Goal: Information Seeking & Learning: Learn about a topic

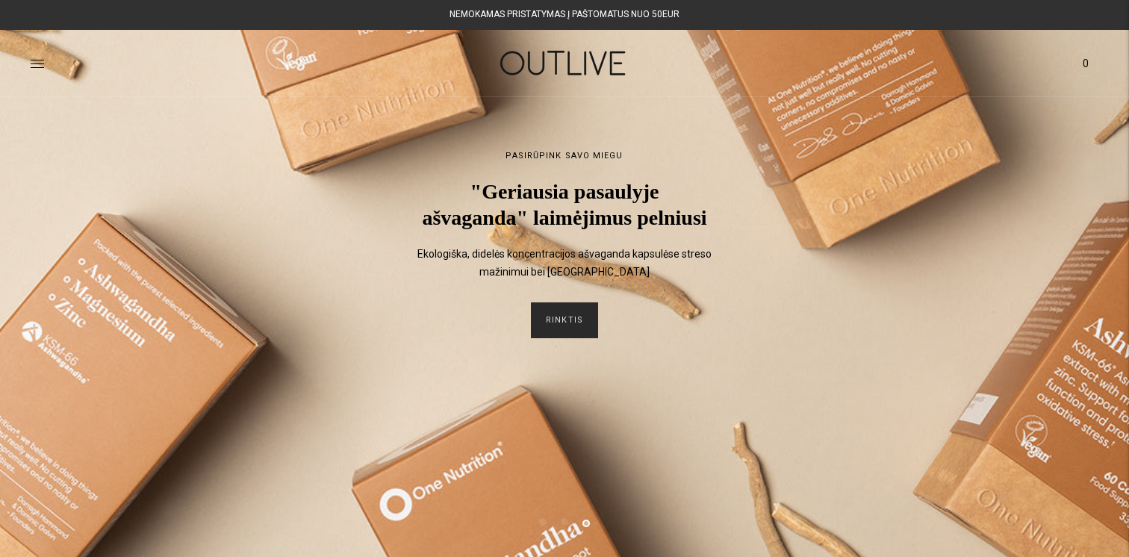
click at [568, 338] on link "RINKTIS" at bounding box center [564, 321] width 67 height 36
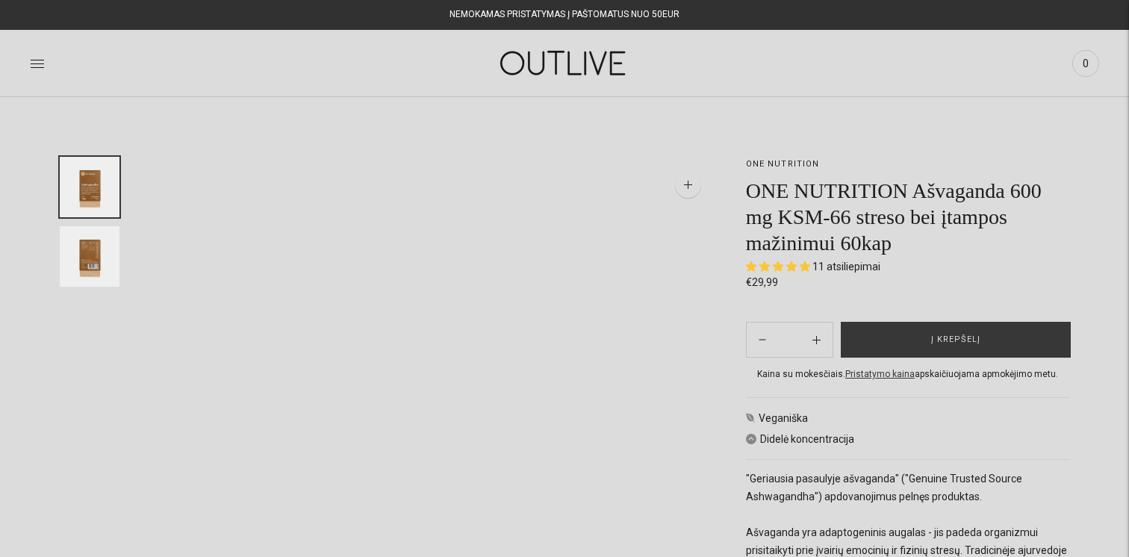
select select "**********"
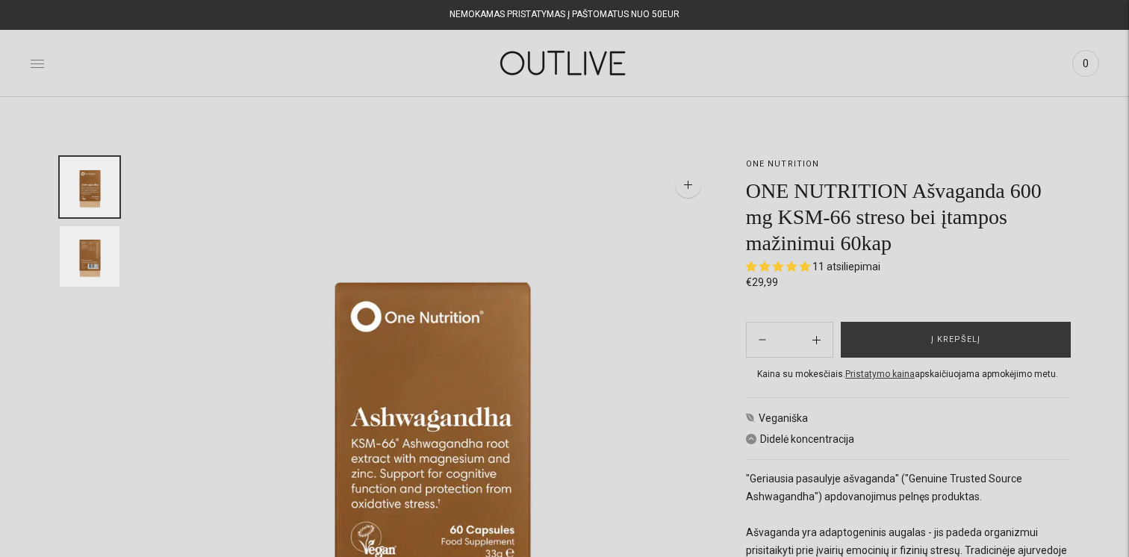
click at [39, 63] on icon at bounding box center [37, 63] width 13 height 7
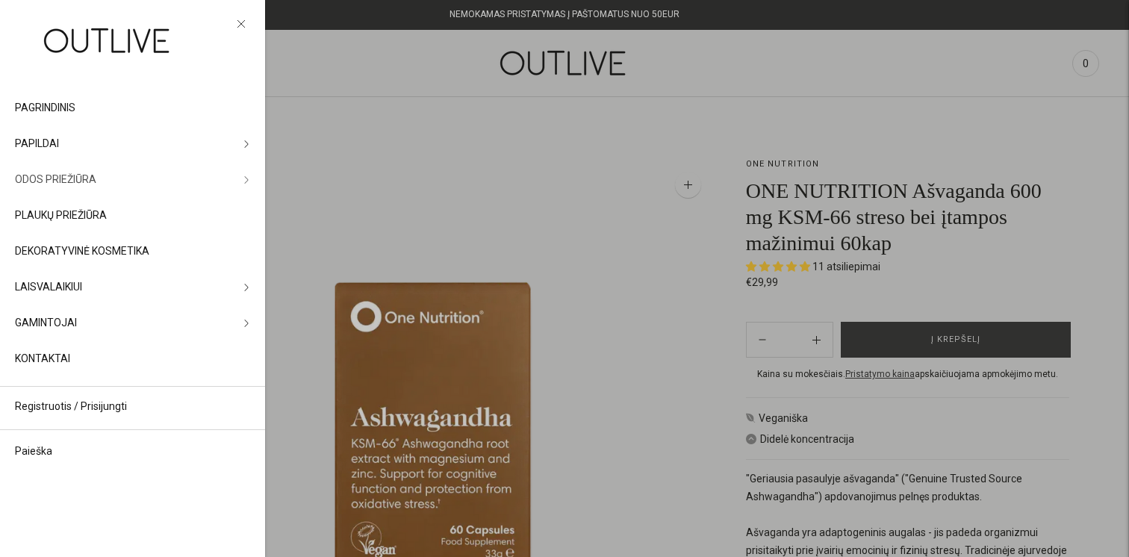
click at [120, 179] on link "ODOS PRIEŽIŪRA" at bounding box center [132, 180] width 265 height 36
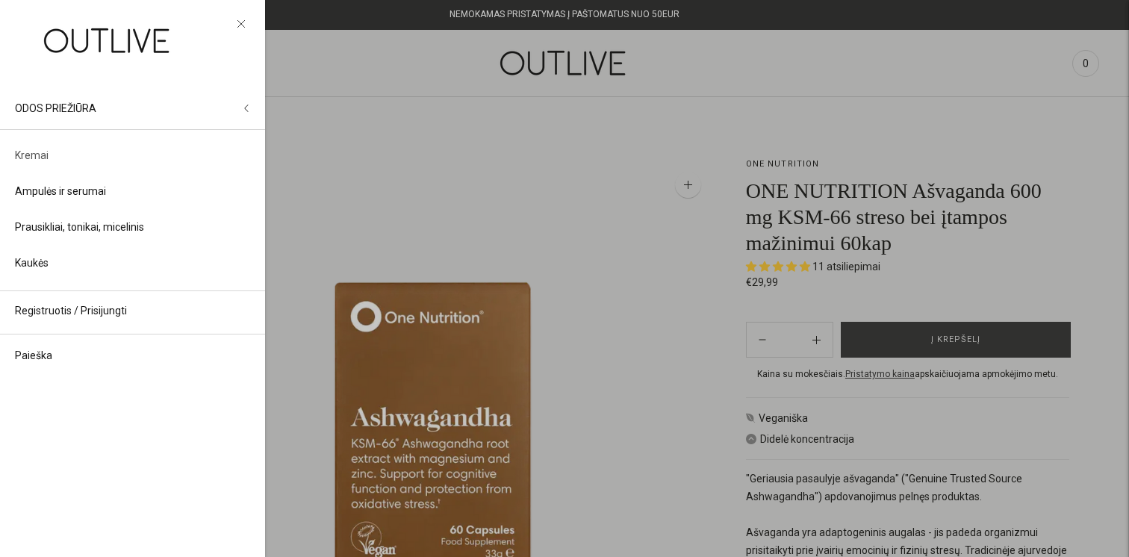
click at [62, 151] on link "Kremai" at bounding box center [132, 156] width 265 height 36
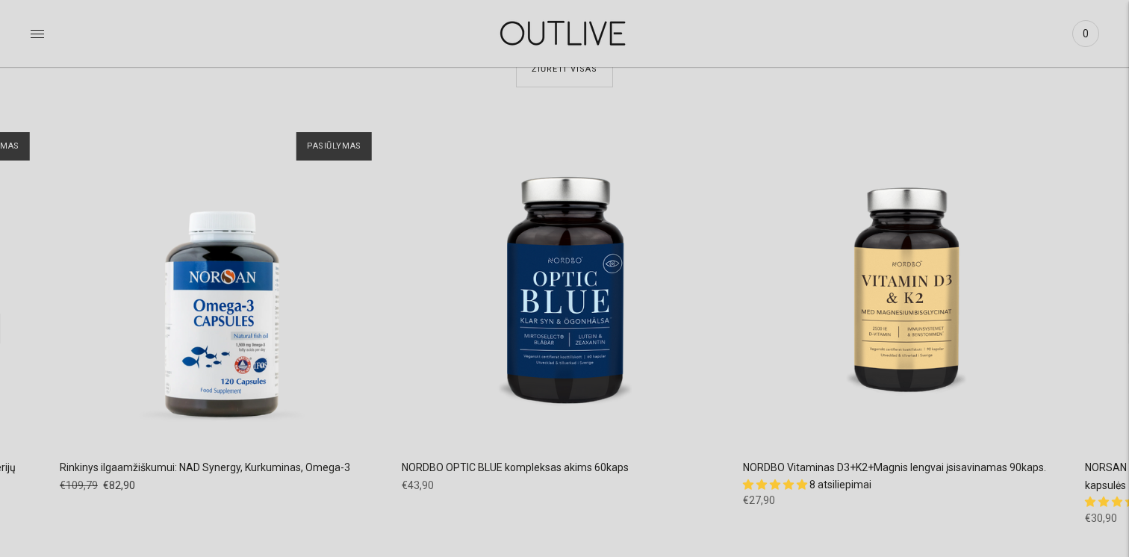
scroll to position [3535, 0]
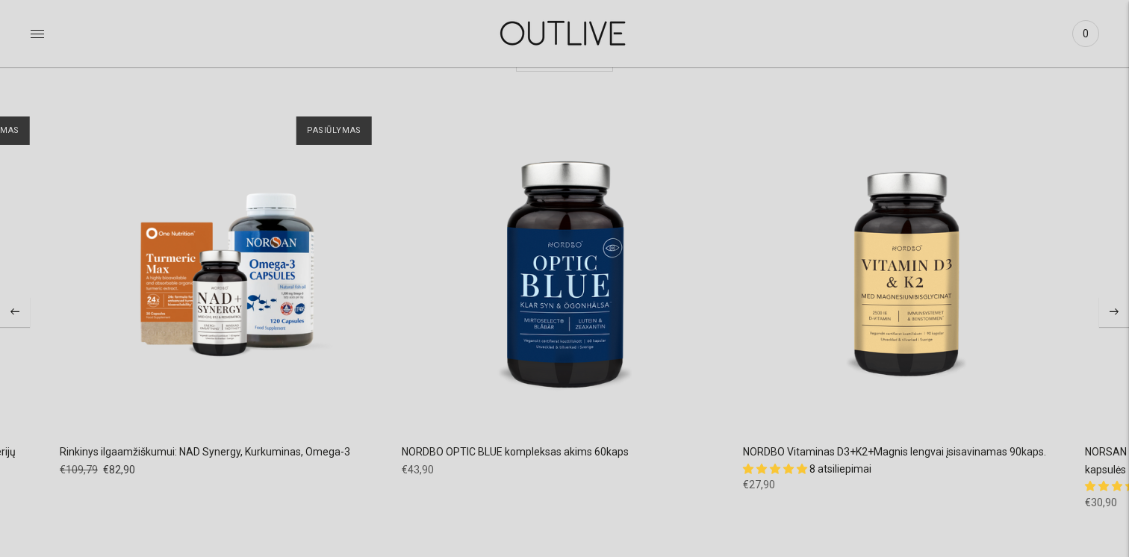
click at [1110, 320] on button "Move to next carousel slide" at bounding box center [1115, 312] width 30 height 30
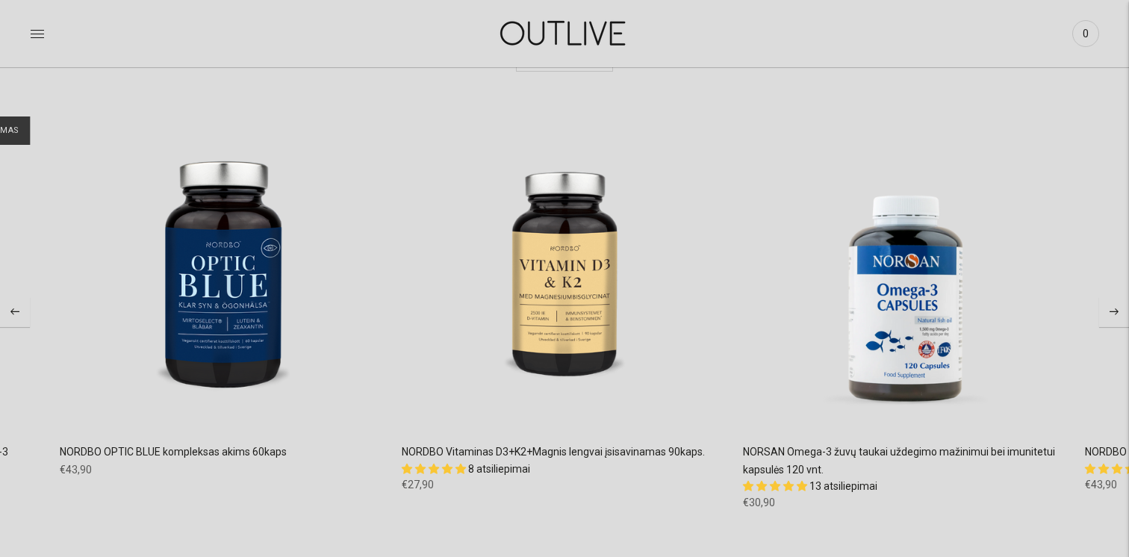
click at [1110, 309] on icon "Move to next carousel slide" at bounding box center [1114, 312] width 9 height 7
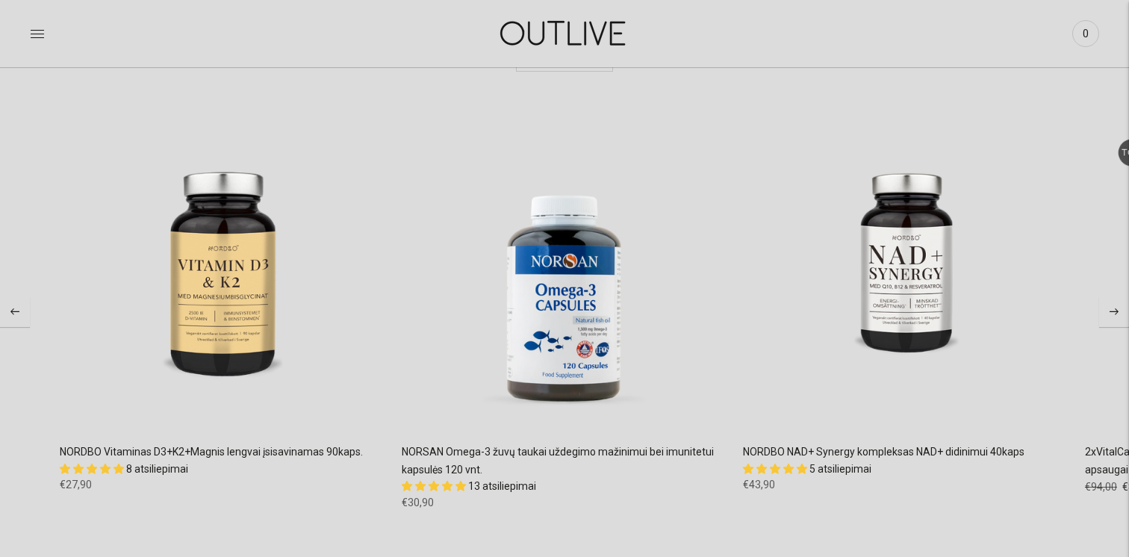
click at [1119, 314] on button "Move to next carousel slide" at bounding box center [1115, 312] width 30 height 30
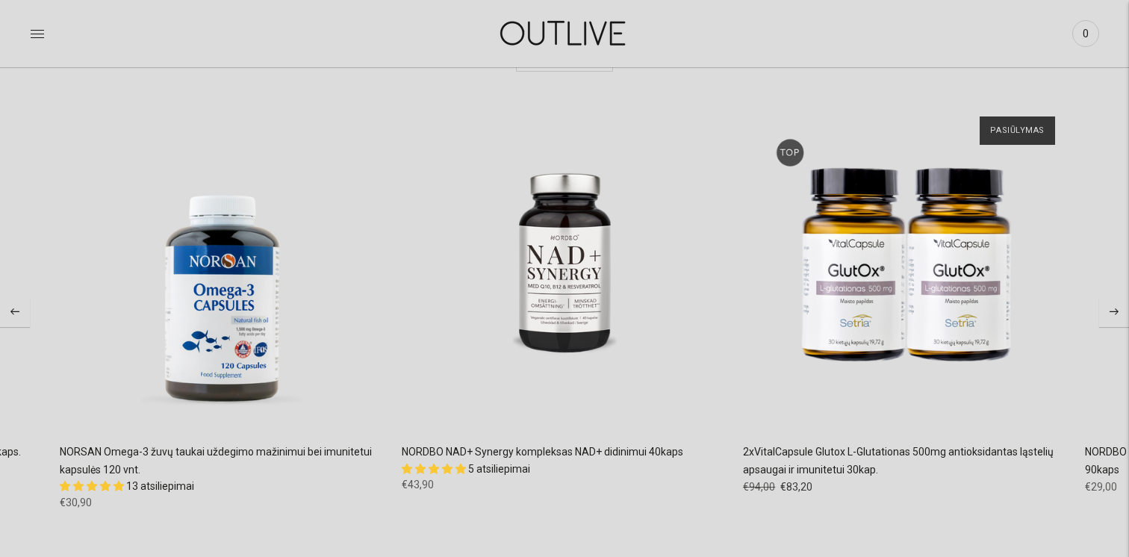
click at [1111, 318] on button "Move to next carousel slide" at bounding box center [1115, 312] width 30 height 30
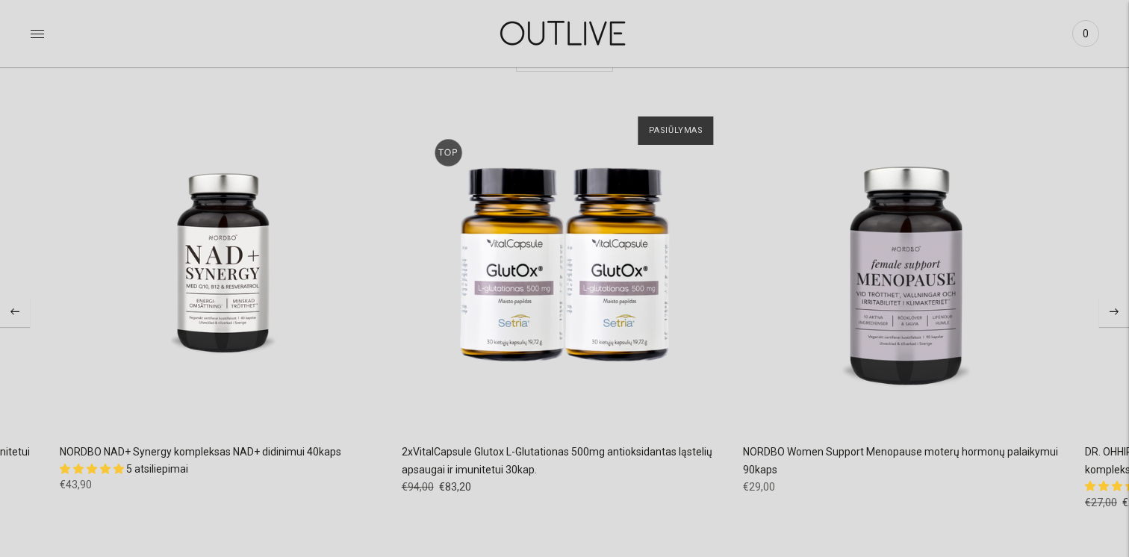
click at [1111, 318] on button "Move to next carousel slide" at bounding box center [1115, 312] width 30 height 30
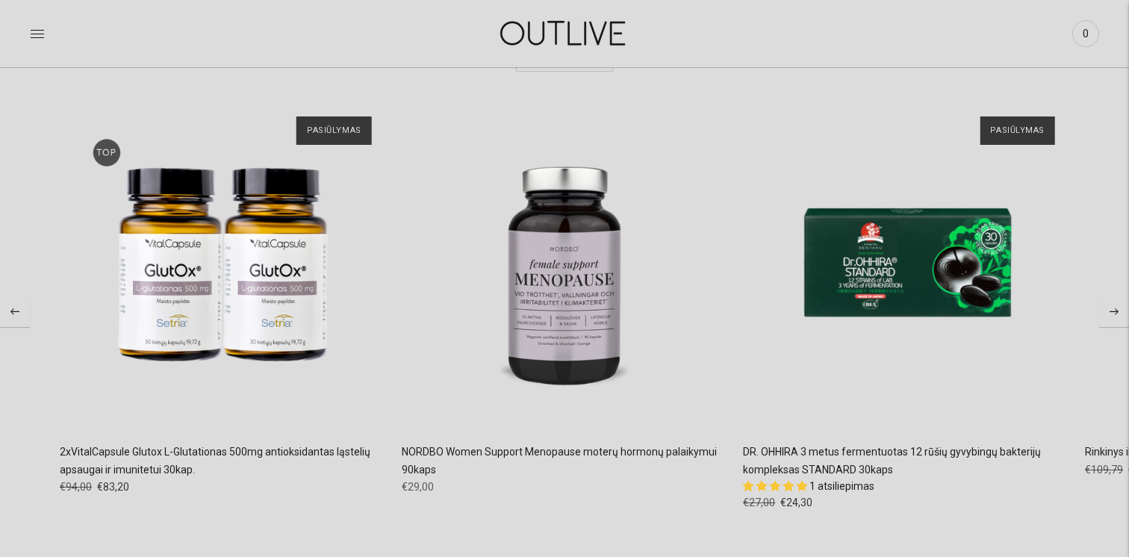
click at [1111, 318] on button "Move to next carousel slide" at bounding box center [1115, 312] width 30 height 30
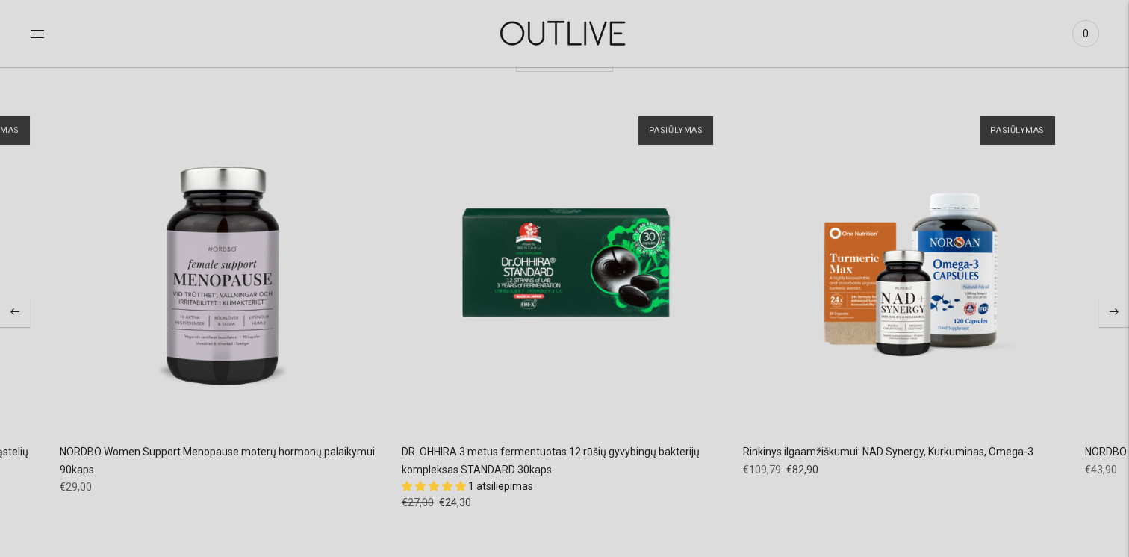
click at [1111, 318] on button "Move to next carousel slide" at bounding box center [1115, 312] width 30 height 30
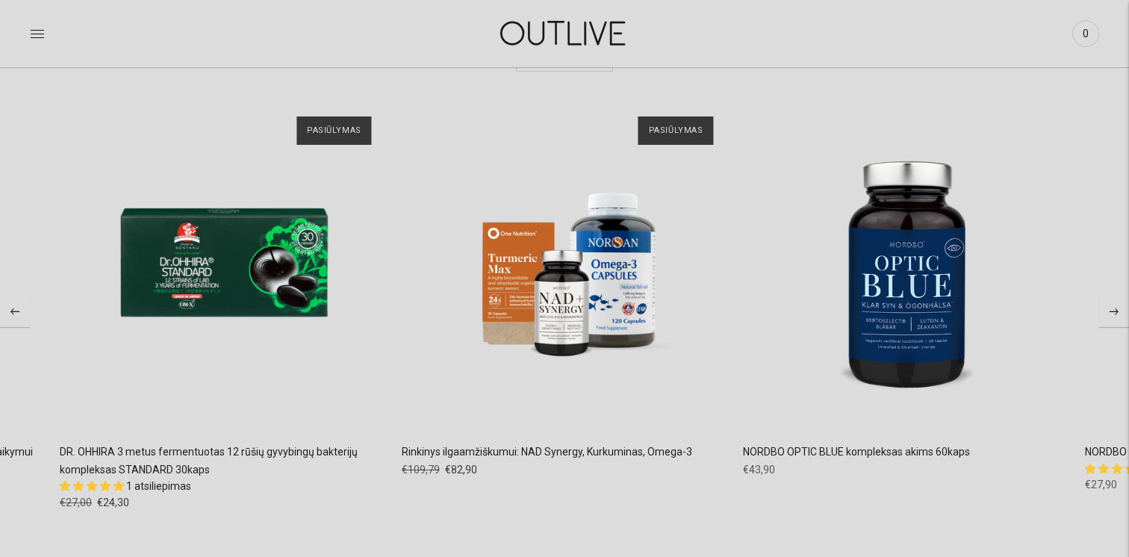
click at [1111, 318] on button "Move to next carousel slide" at bounding box center [1115, 312] width 30 height 30
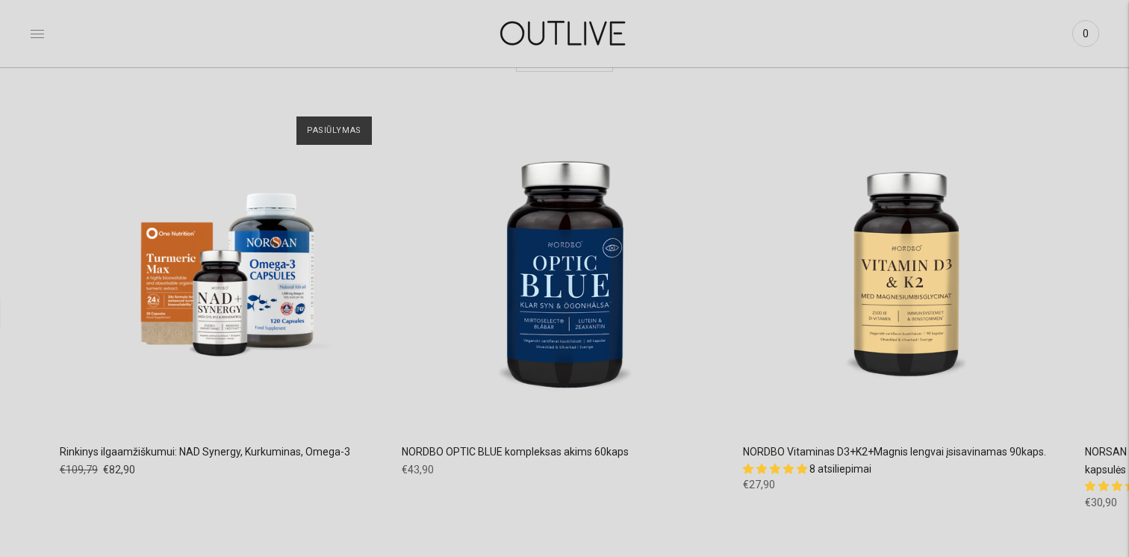
click at [37, 30] on icon at bounding box center [37, 33] width 15 height 15
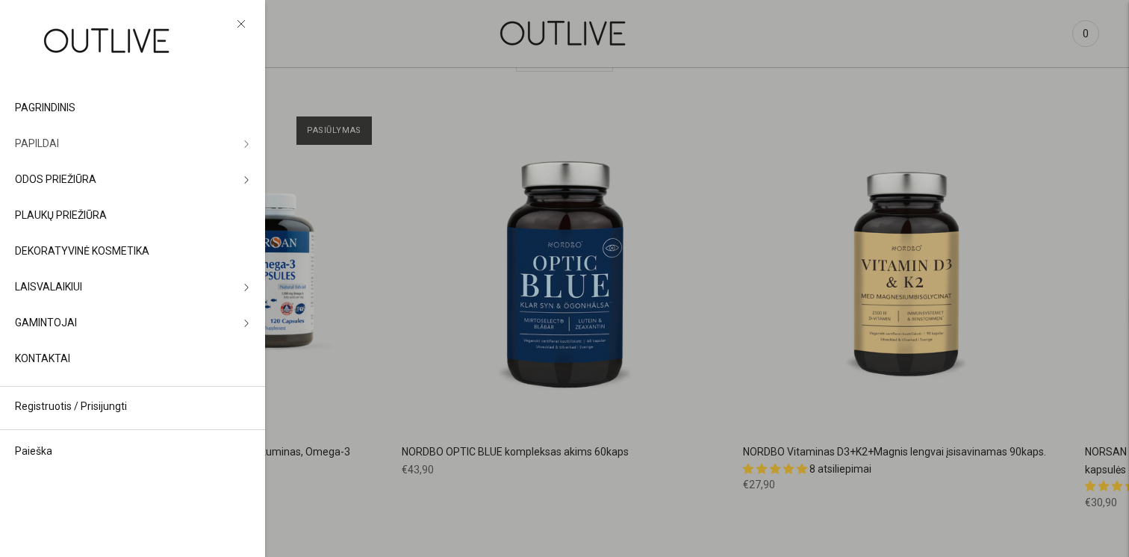
click at [58, 148] on span "PAPILDAI" at bounding box center [37, 144] width 44 height 18
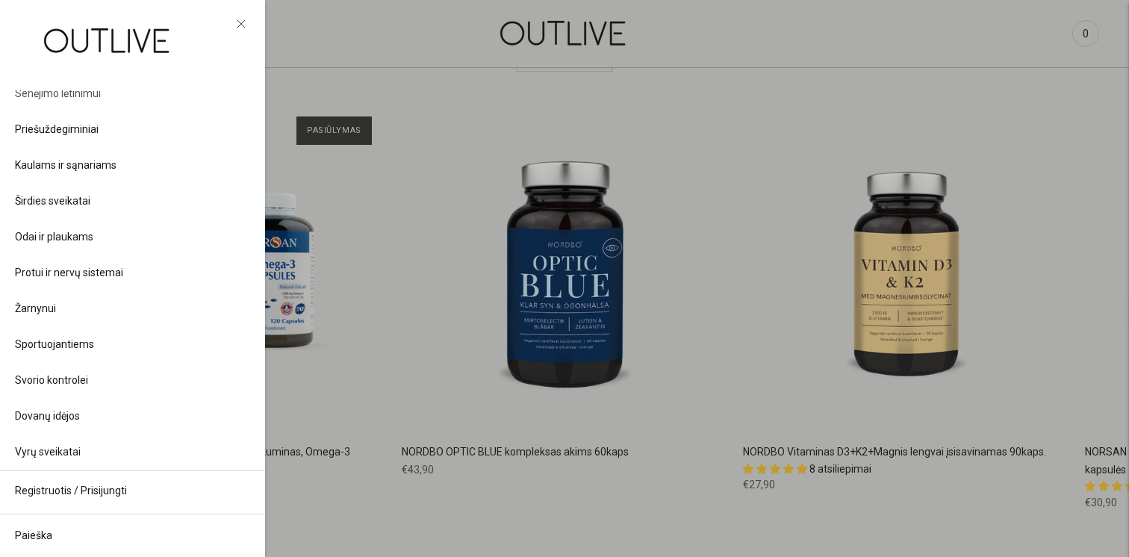
scroll to position [394, 0]
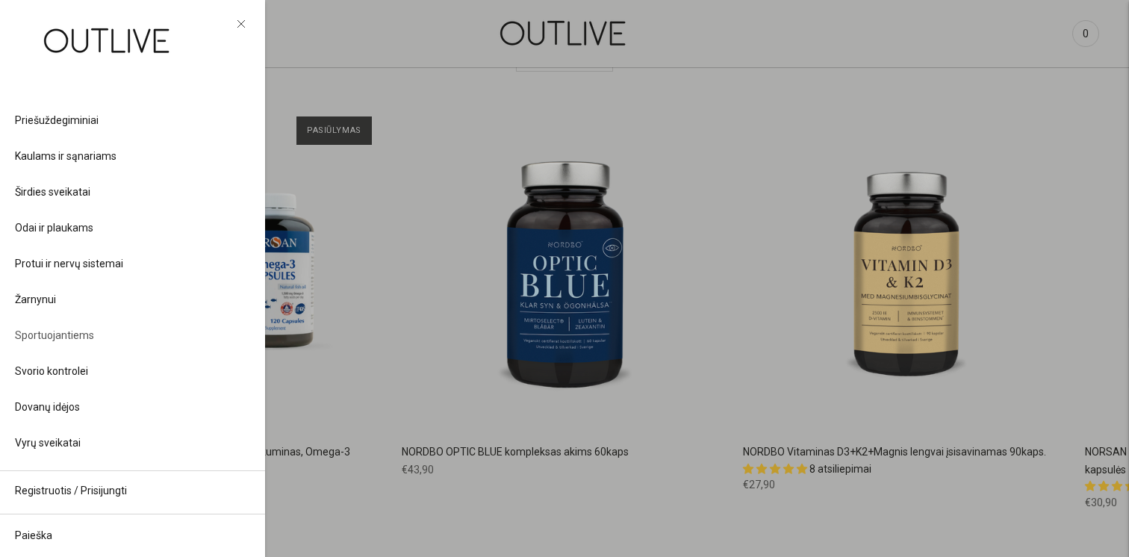
click at [75, 332] on span "Sportuojantiems" at bounding box center [54, 336] width 79 height 18
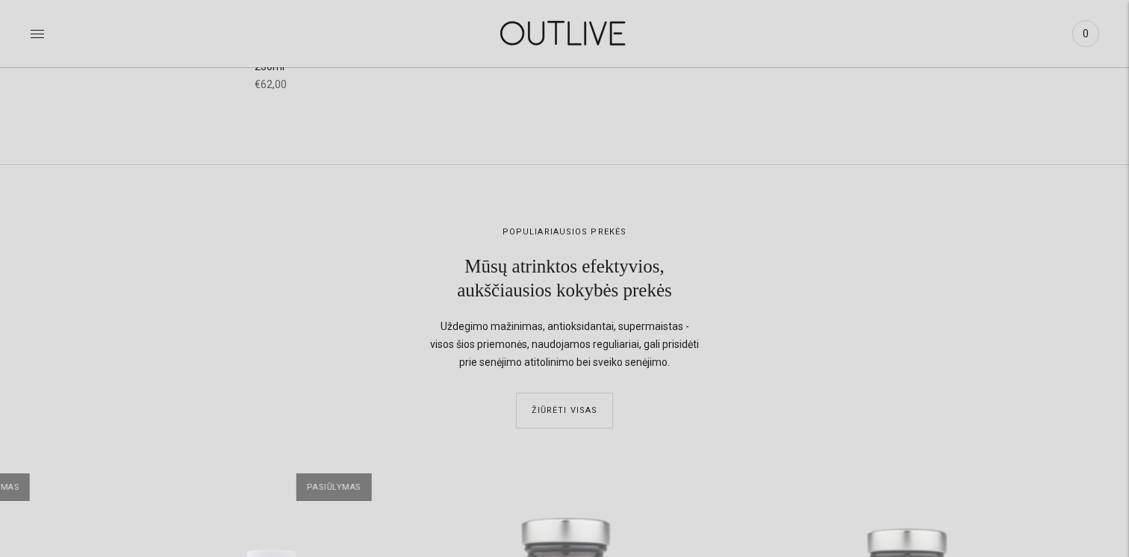
scroll to position [12075, 0]
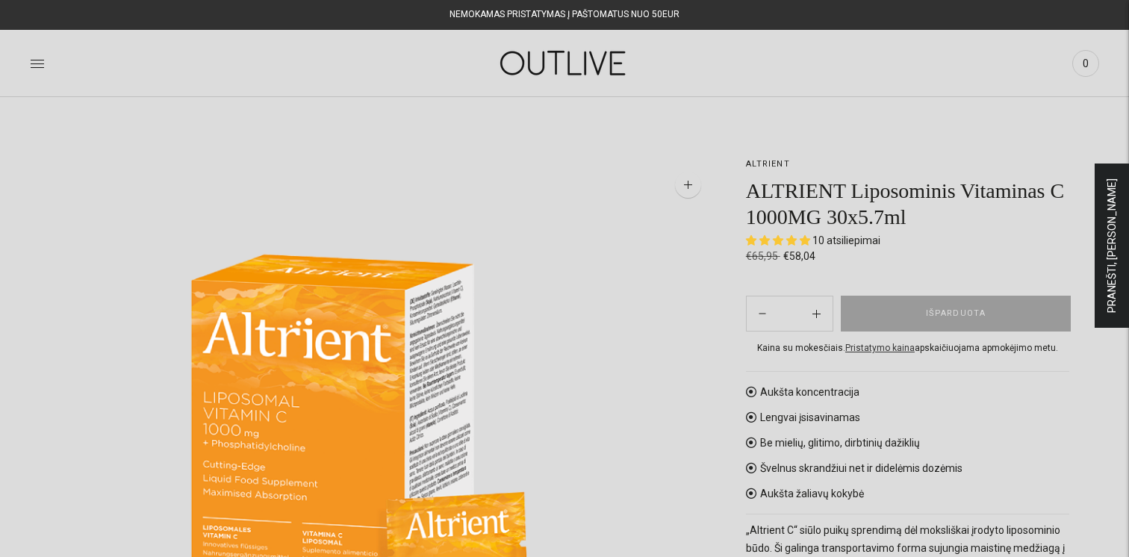
select select "**********"
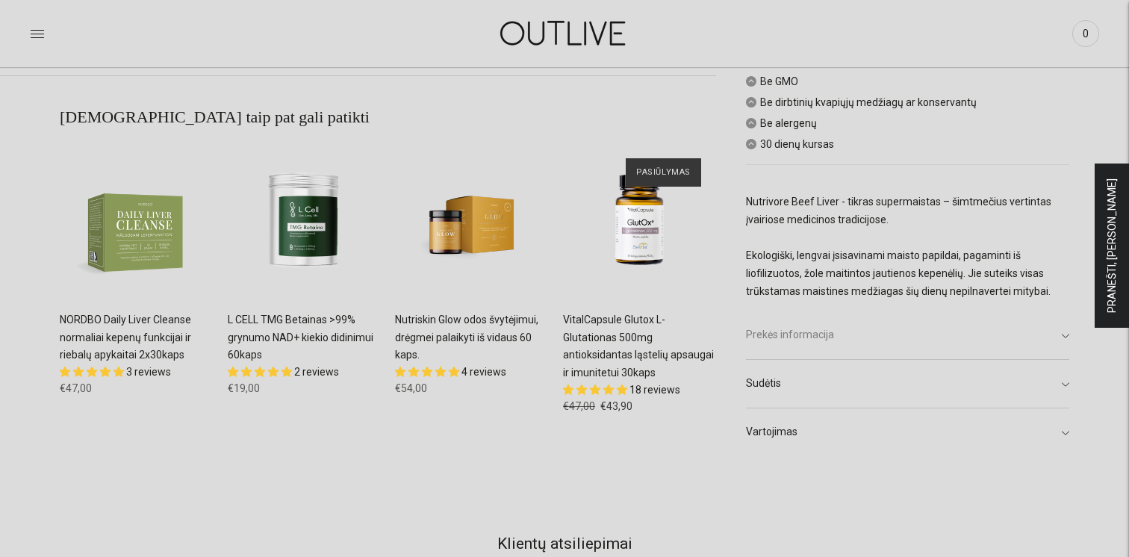
scroll to position [999, 0]
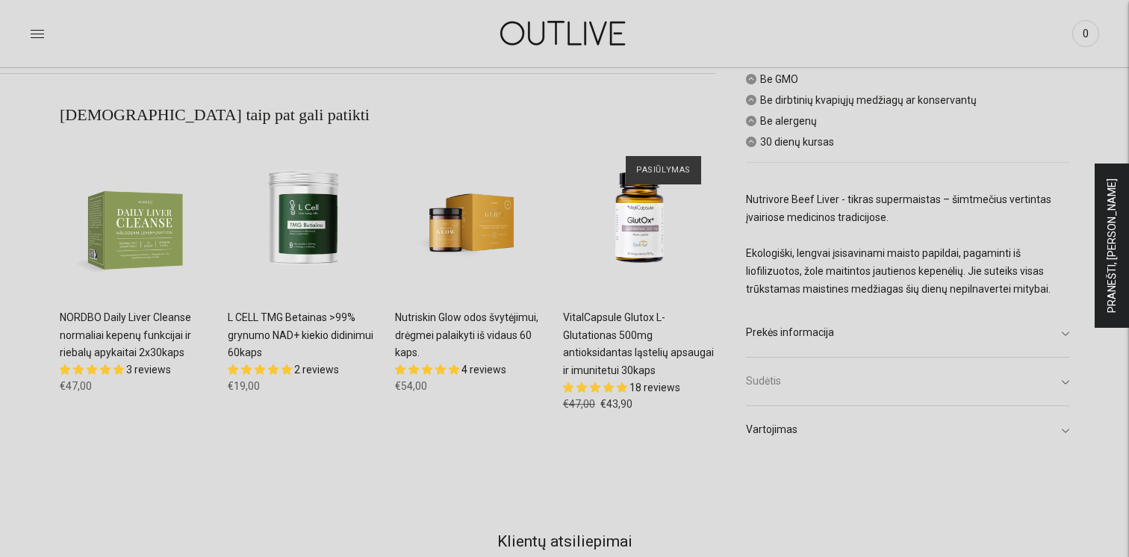
click at [820, 377] on link "Sudėtis" at bounding box center [907, 381] width 323 height 48
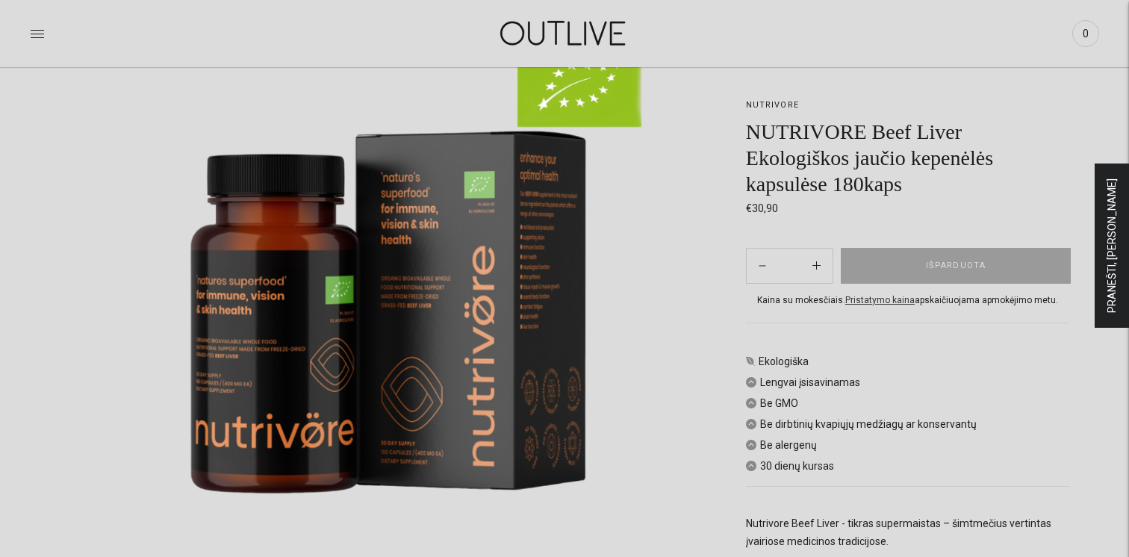
scroll to position [170, 0]
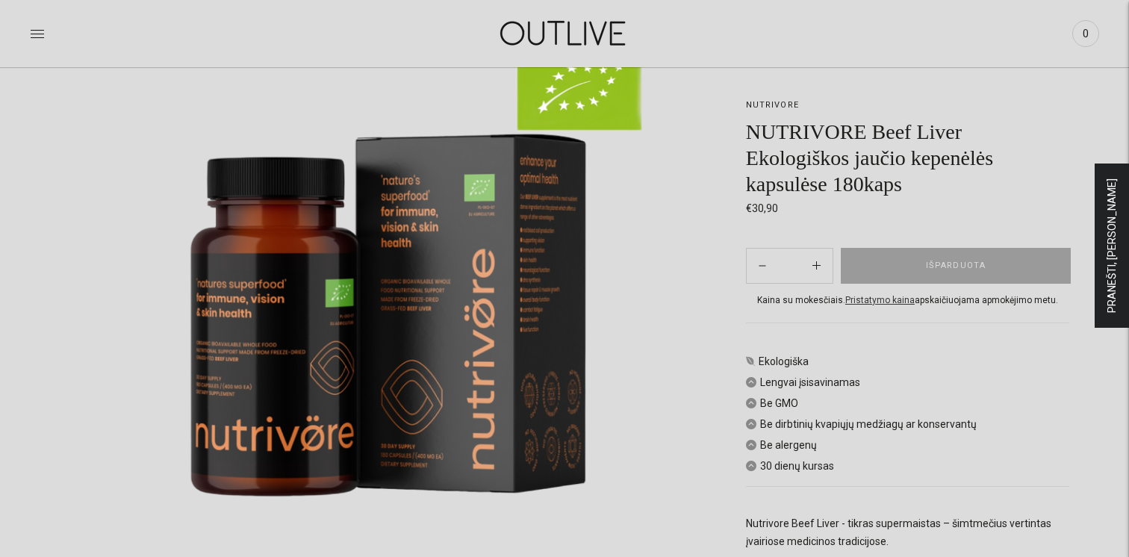
click at [545, 309] on img at bounding box center [388, 315] width 657 height 657
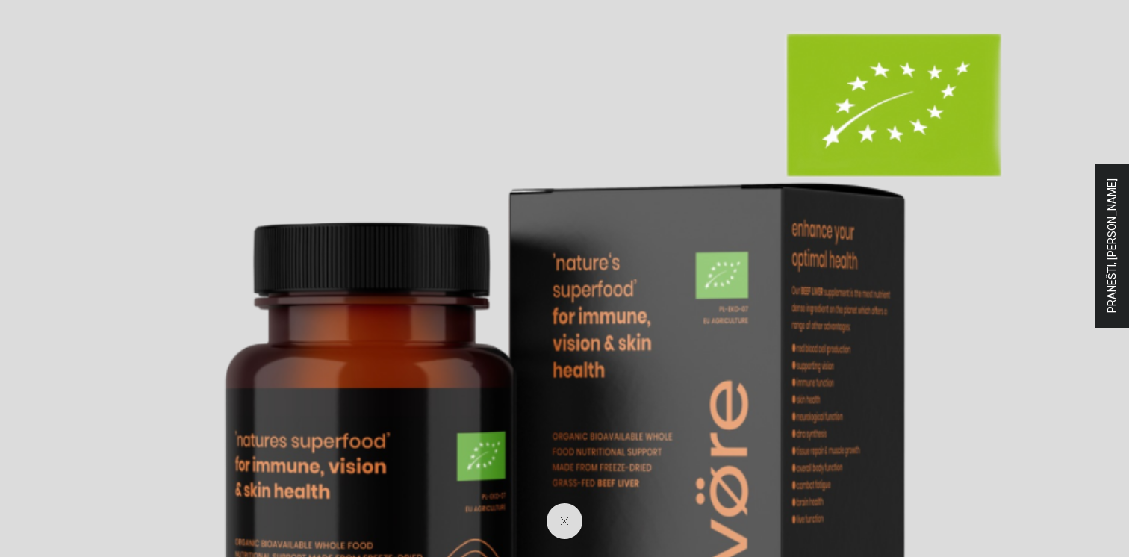
scroll to position [105, 0]
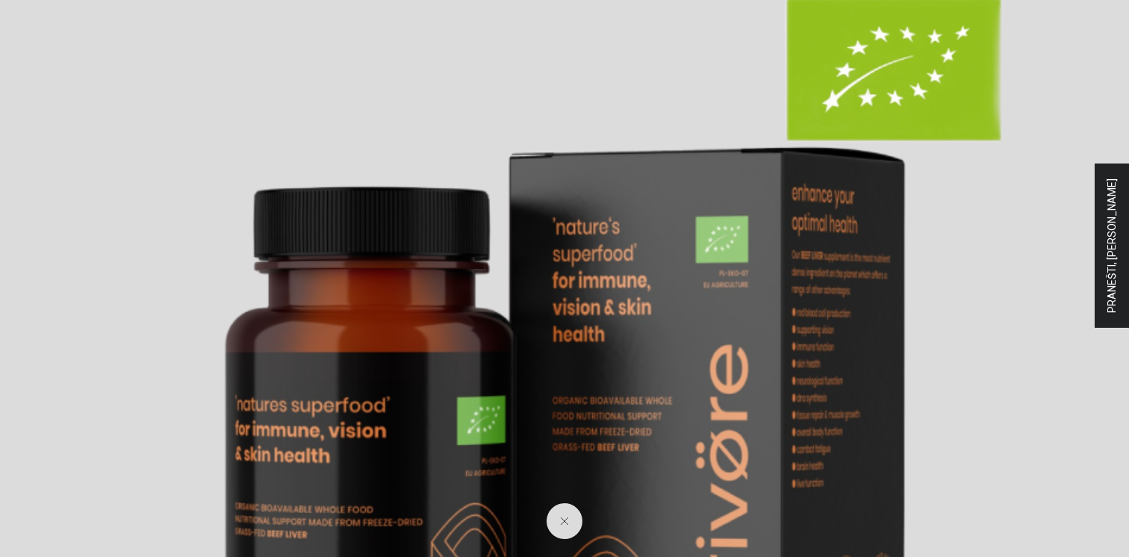
click at [1094, 474] on img at bounding box center [564, 459] width 1129 height 1129
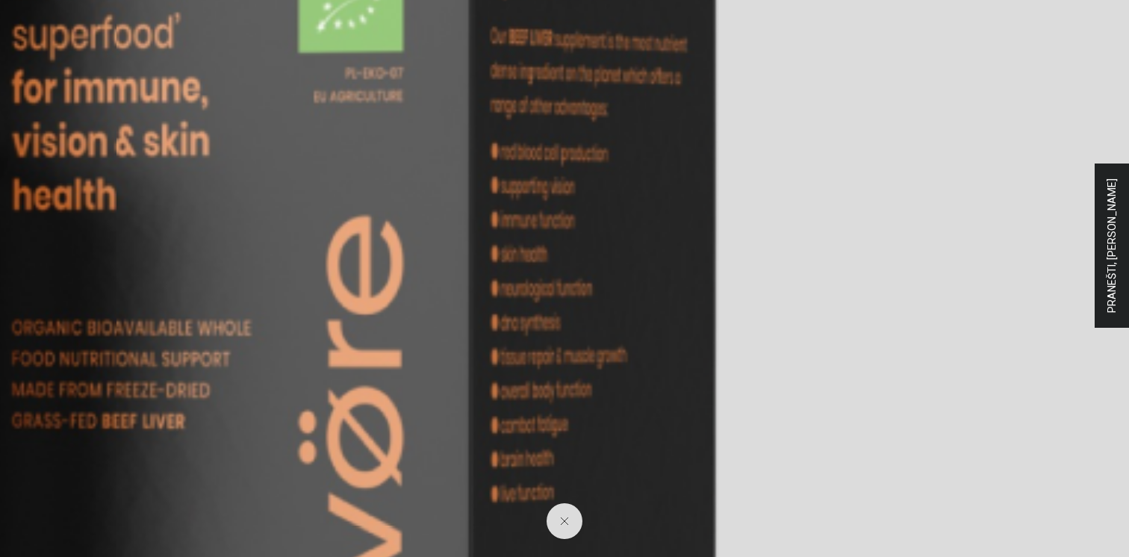
click at [759, 387] on img at bounding box center [35, 445] width 2259 height 2259
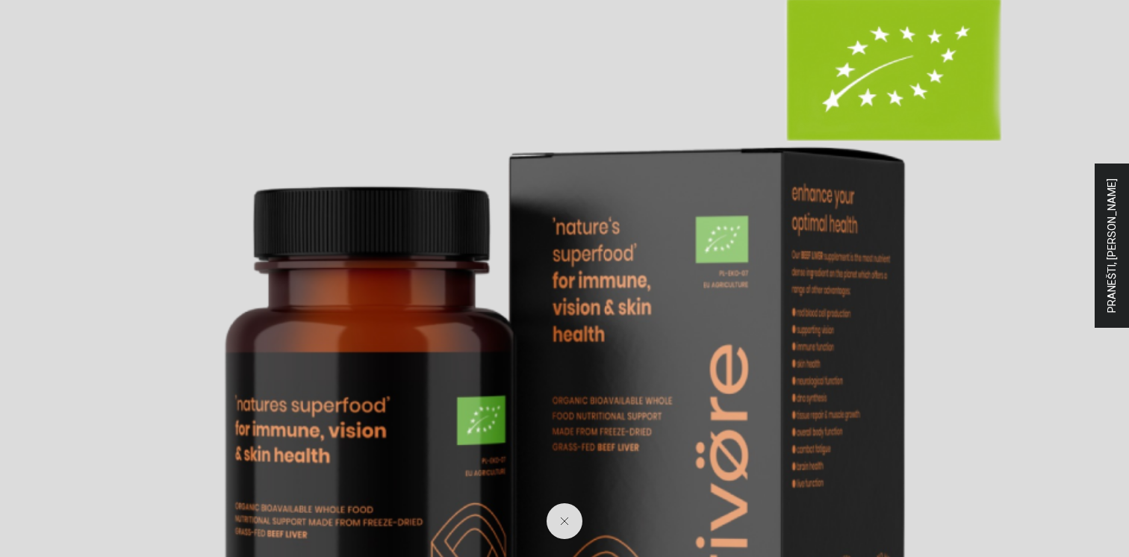
click at [119, 136] on img at bounding box center [564, 459] width 1129 height 1129
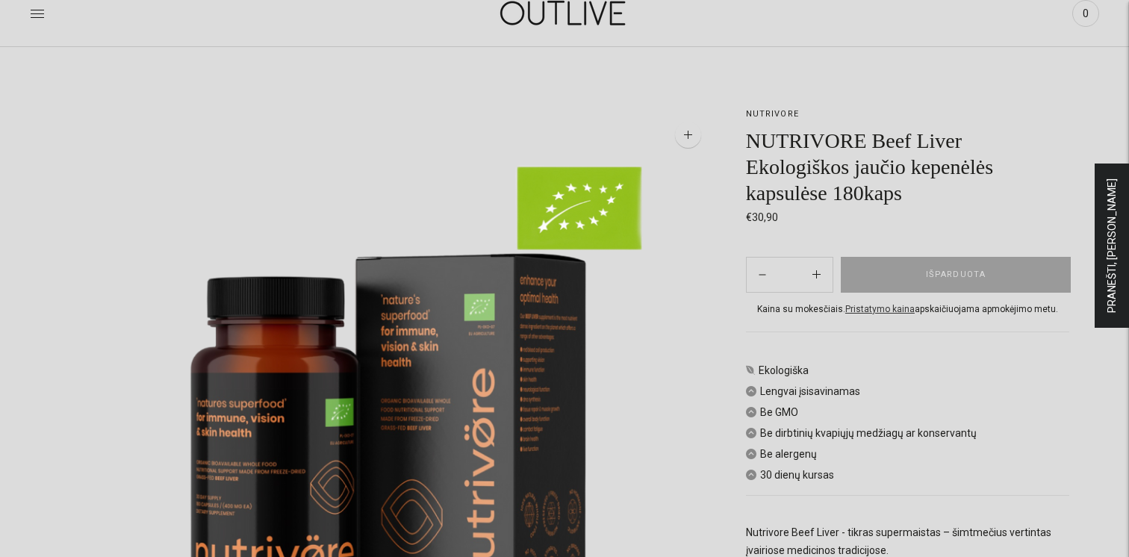
scroll to position [72, 0]
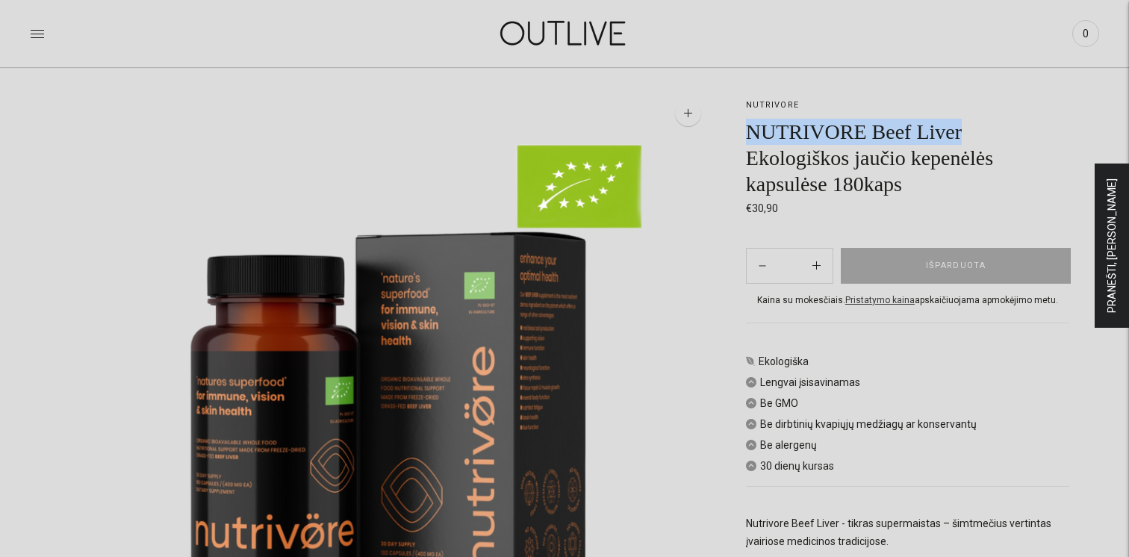
drag, startPoint x: 751, startPoint y: 135, endPoint x: 973, endPoint y: 124, distance: 221.4
click at [973, 124] on h1 "NUTRIVORE Beef Liver Ekologiškos jaučio kepenėlės kapsulėse 180kaps" at bounding box center [907, 158] width 323 height 78
copy h1 "NUTRIVORE Beef Liver"
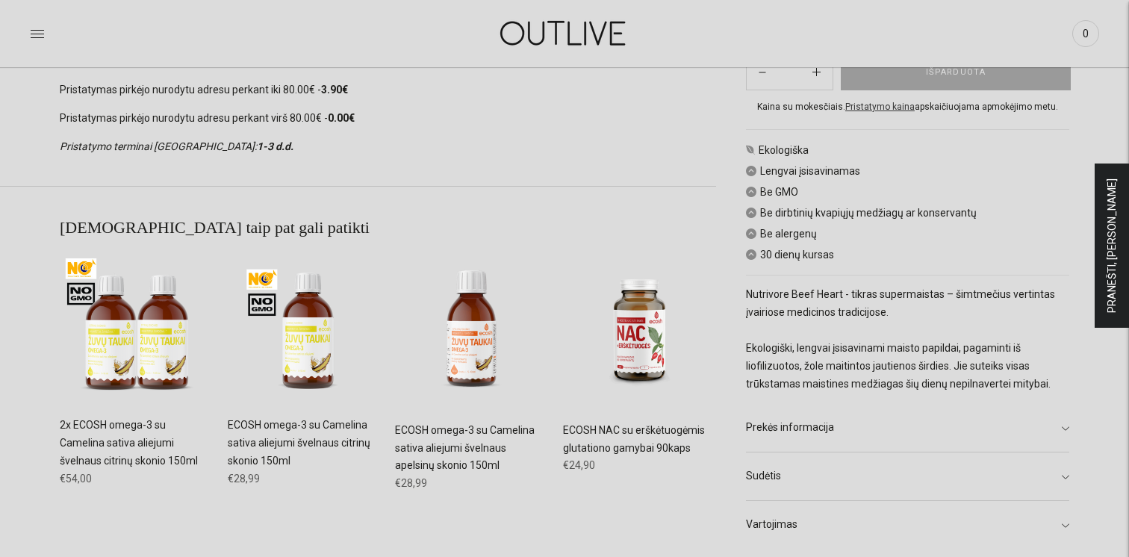
scroll to position [940, 0]
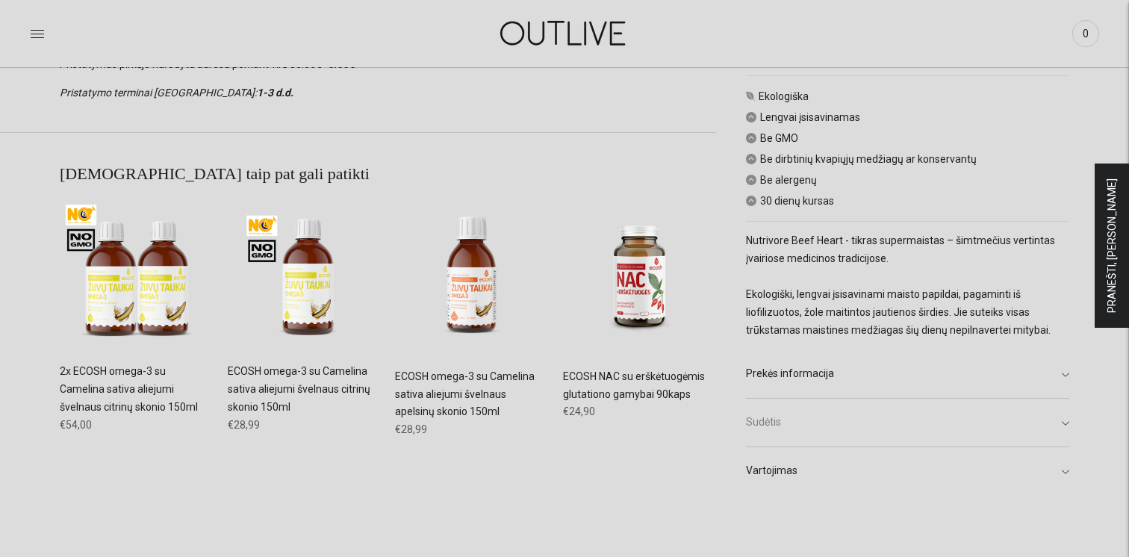
click at [795, 433] on link "Sudėtis" at bounding box center [907, 423] width 323 height 48
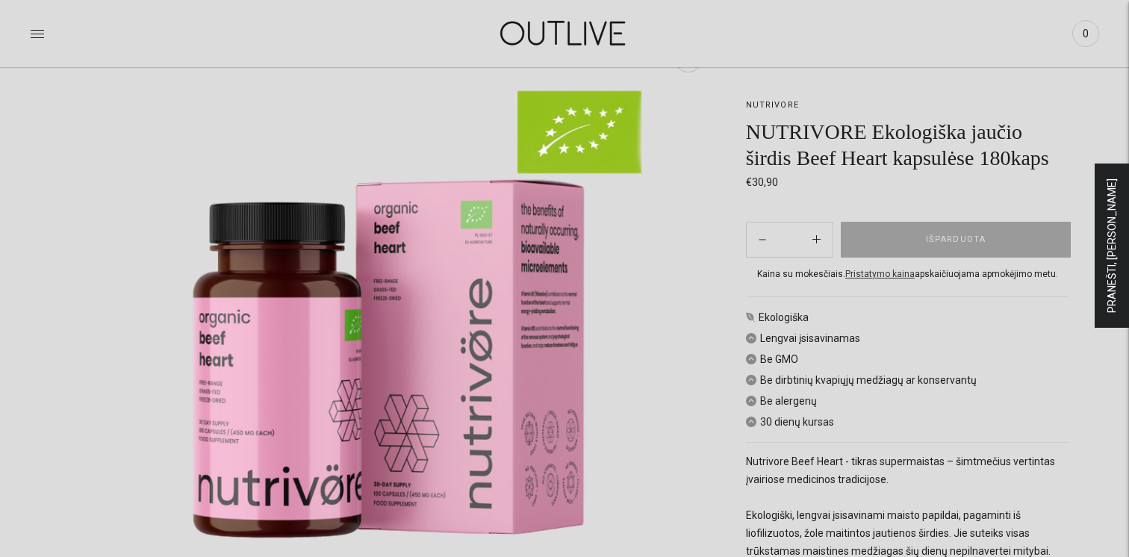
scroll to position [127, 0]
